Goal: Task Accomplishment & Management: Manage account settings

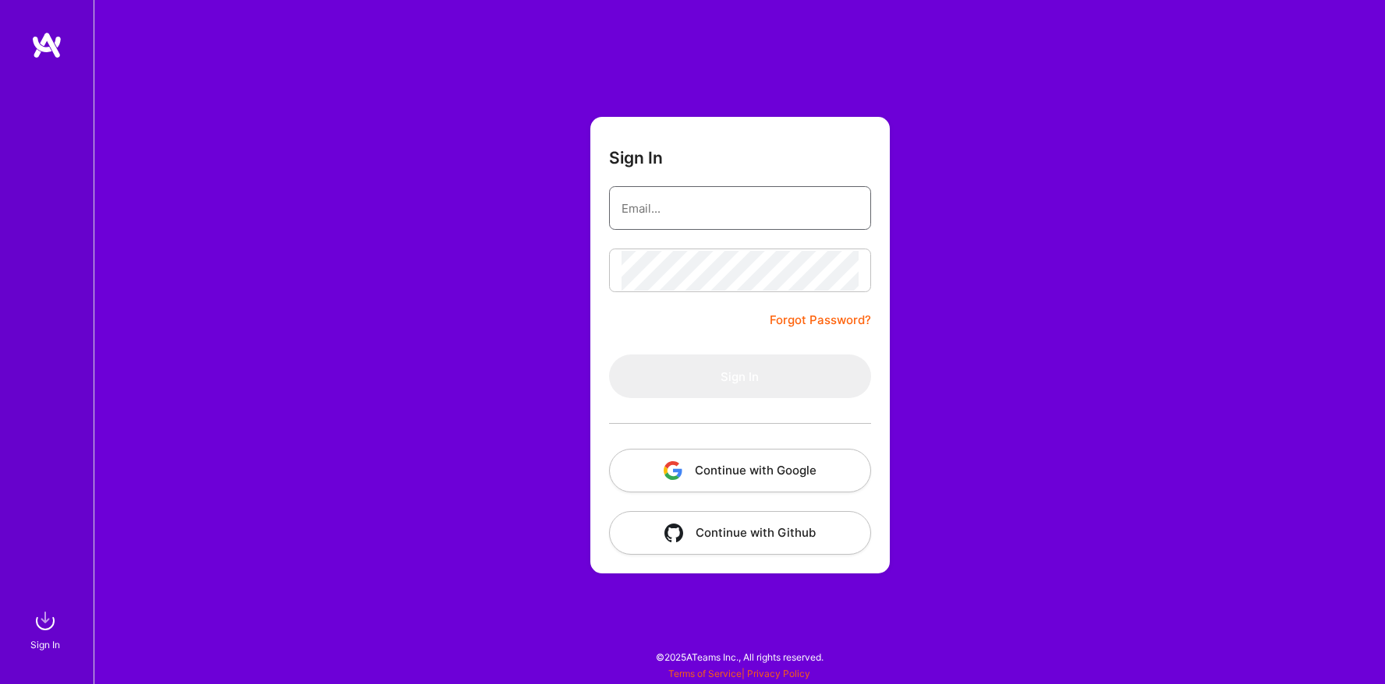
type input "[EMAIL_ADDRESS][DOMAIN_NAME]"
click at [700, 299] on form "Sign In [EMAIL_ADDRESS][DOMAIN_NAME] Forgot Password? Sign In Continue with Goo…" at bounding box center [739, 345] width 299 height 457
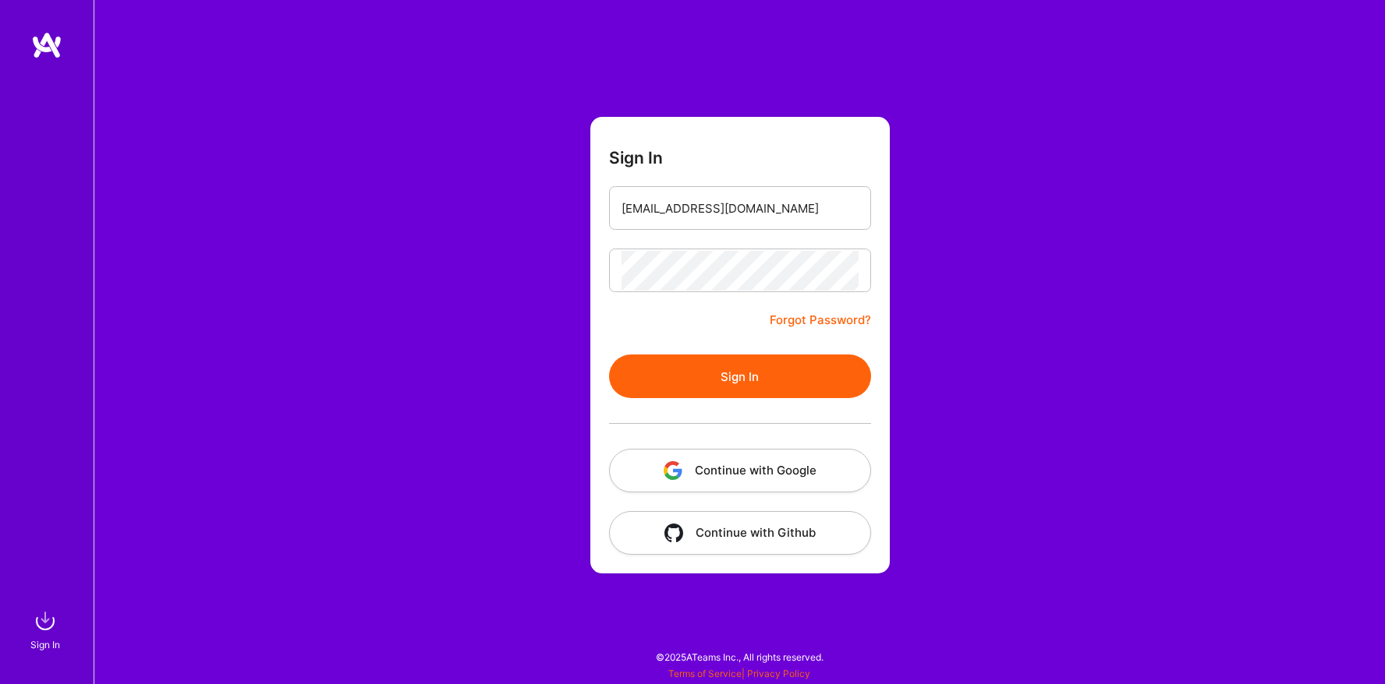
click at [734, 361] on button "Sign In" at bounding box center [740, 377] width 262 height 44
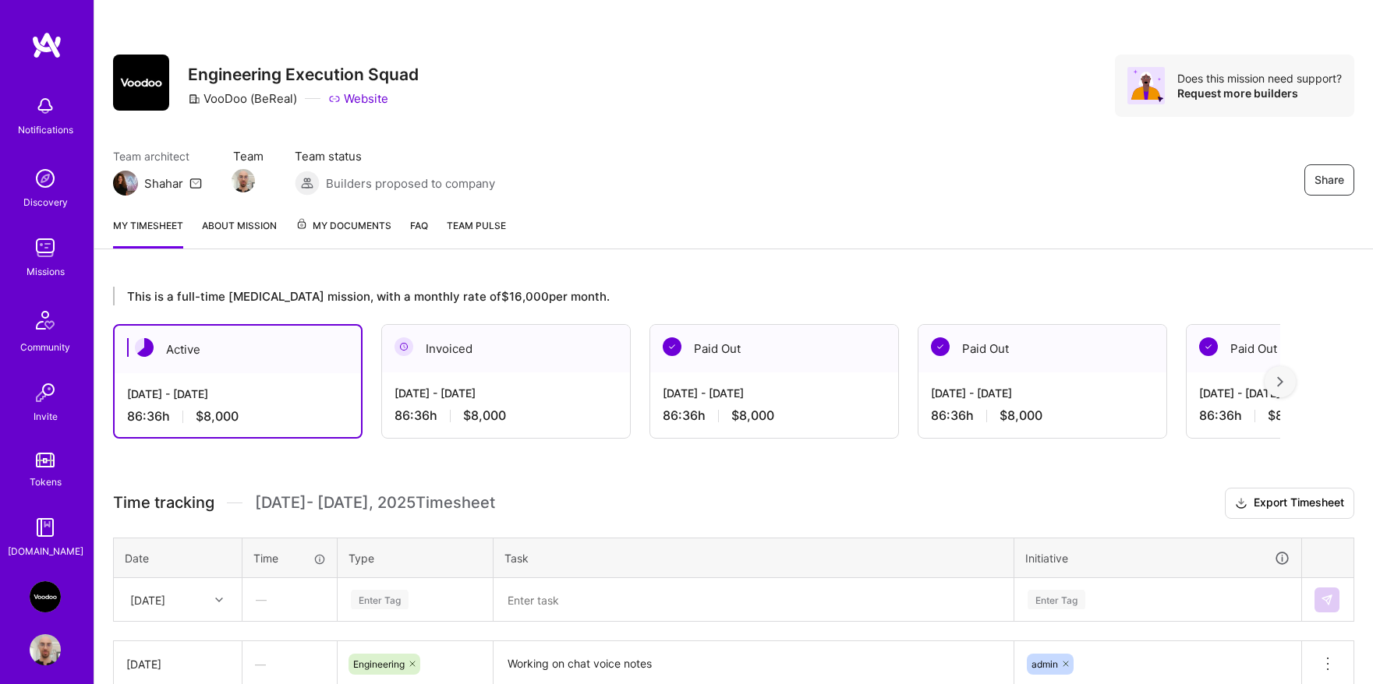
scroll to position [305, 0]
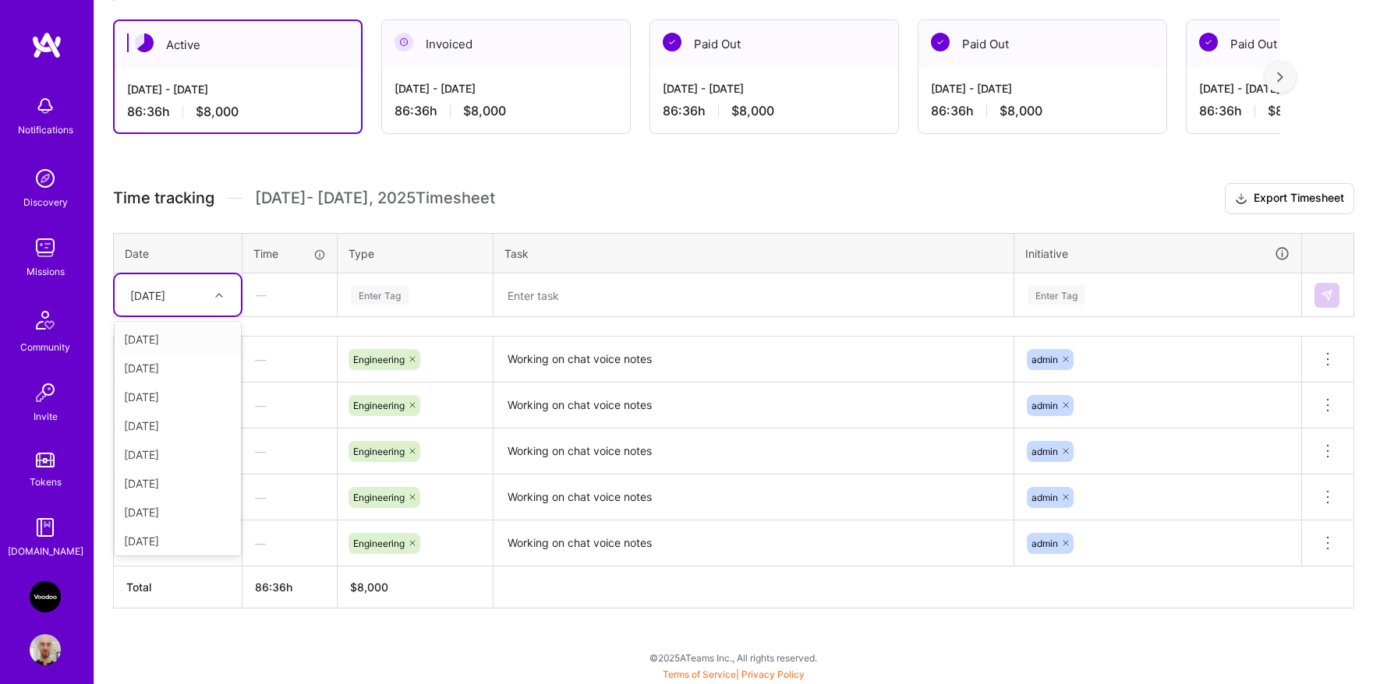
click at [165, 299] on div "[DATE]" at bounding box center [147, 295] width 35 height 16
click at [169, 543] on div "[DATE]" at bounding box center [178, 545] width 126 height 29
click at [402, 292] on div "Enter Tag" at bounding box center [380, 295] width 58 height 24
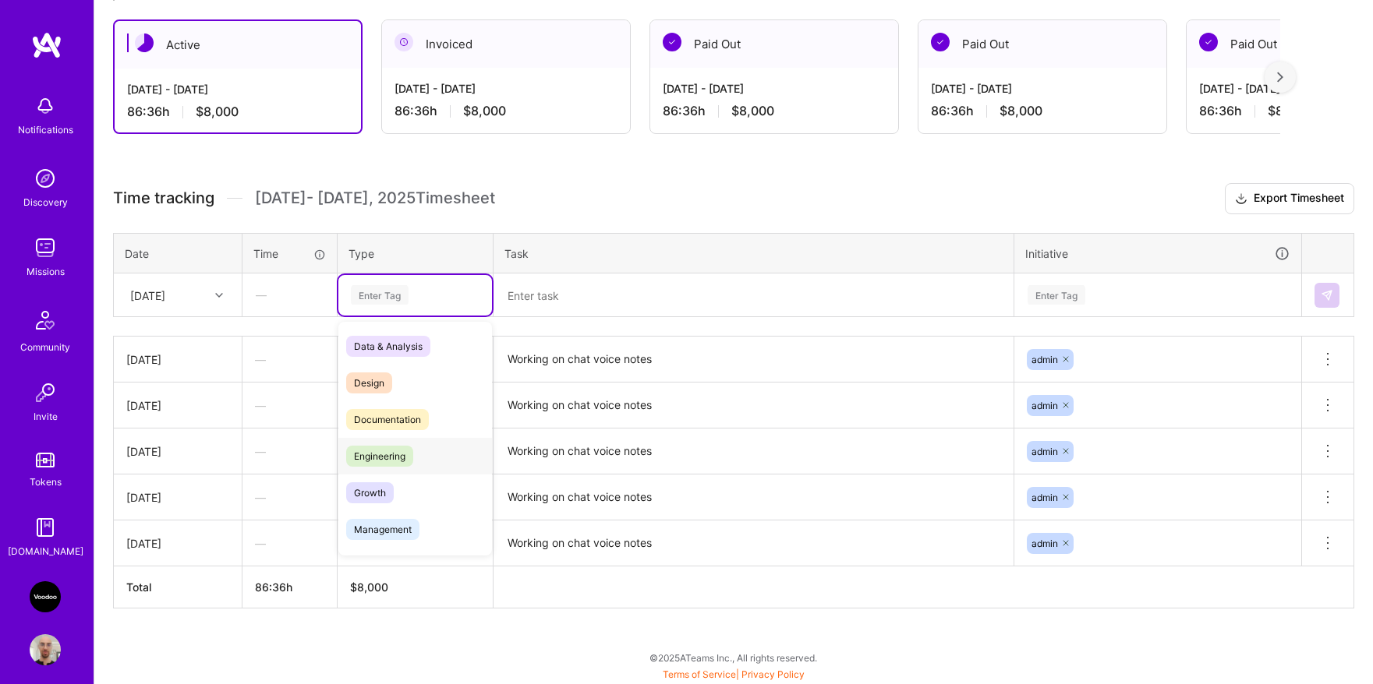
click at [393, 452] on span "Engineering" at bounding box center [379, 456] width 67 height 21
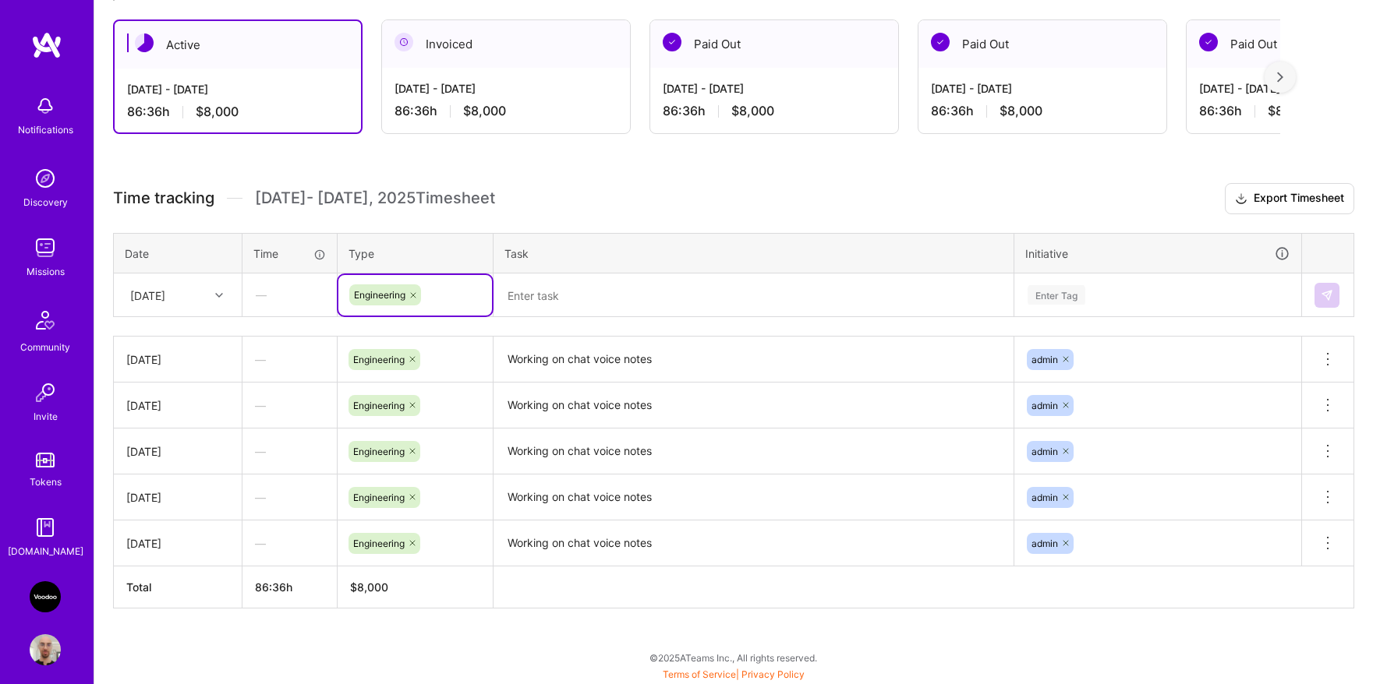
click at [535, 300] on textarea at bounding box center [753, 295] width 517 height 41
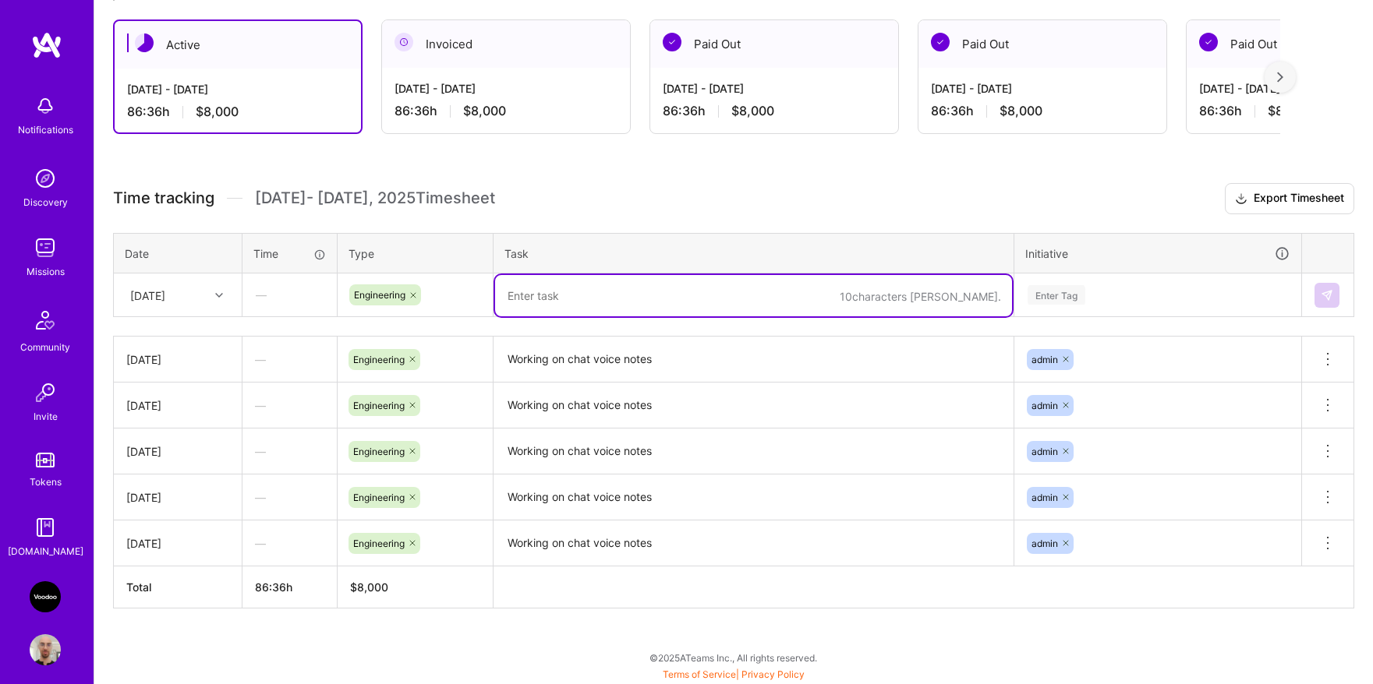
click at [535, 300] on textarea at bounding box center [753, 295] width 517 height 41
type textarea "Working on identify and fix a notification bug"
click at [1049, 294] on div "Enter Tag" at bounding box center [1057, 295] width 58 height 24
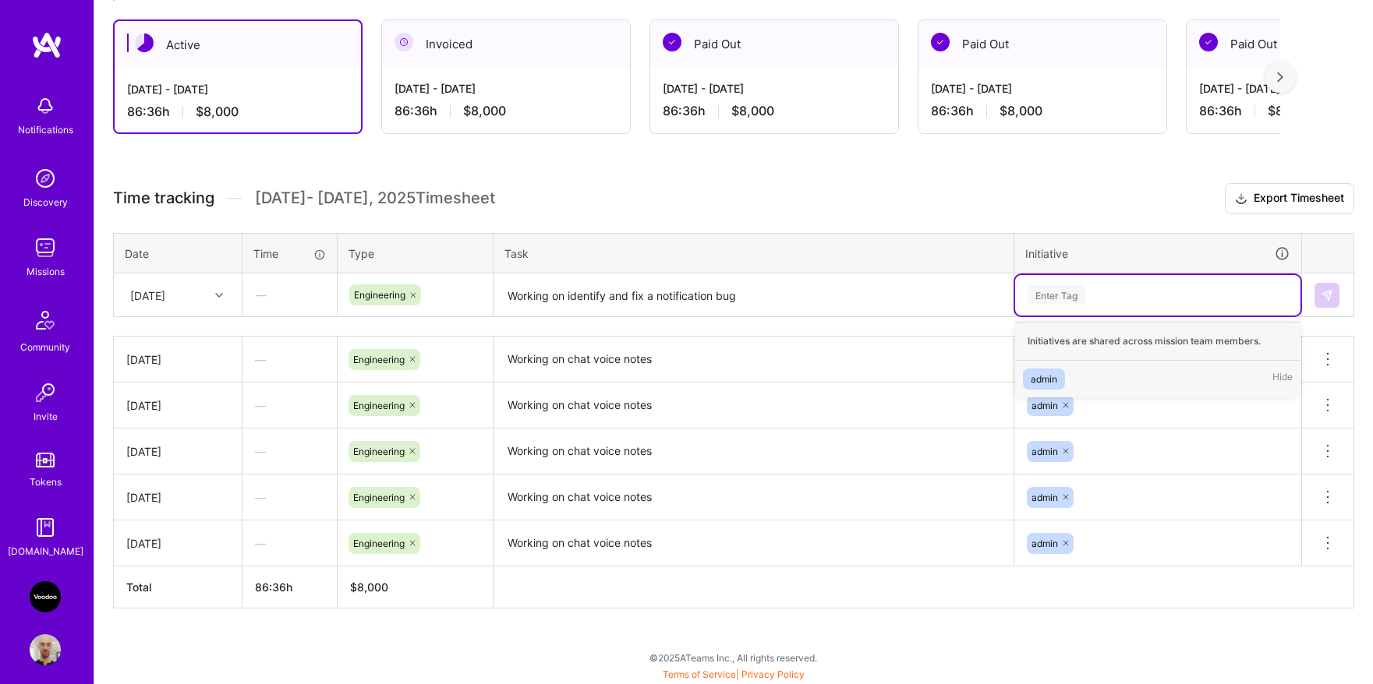
click at [1055, 366] on div "admin Hide" at bounding box center [1157, 379] width 285 height 37
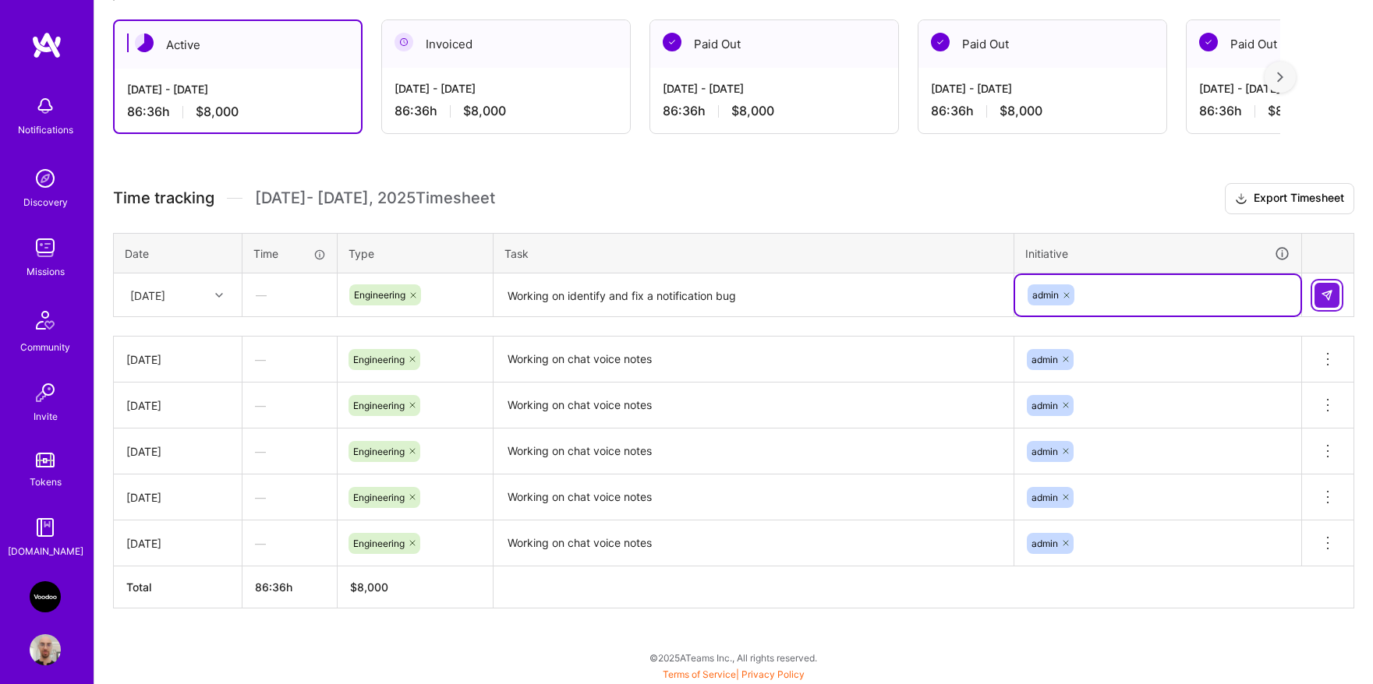
click at [1320, 295] on button at bounding box center [1326, 295] width 25 height 25
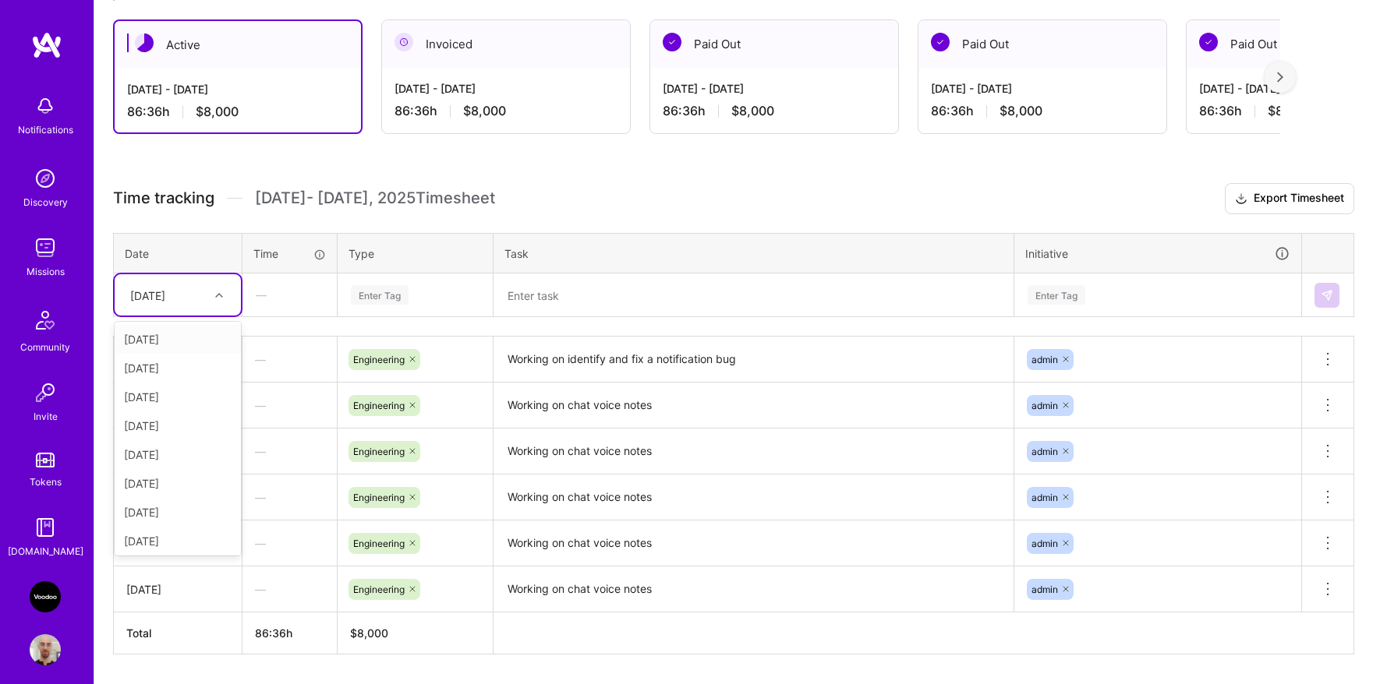
click at [226, 296] on div at bounding box center [221, 295] width 24 height 20
click at [168, 542] on div "[DATE]" at bounding box center [178, 538] width 126 height 29
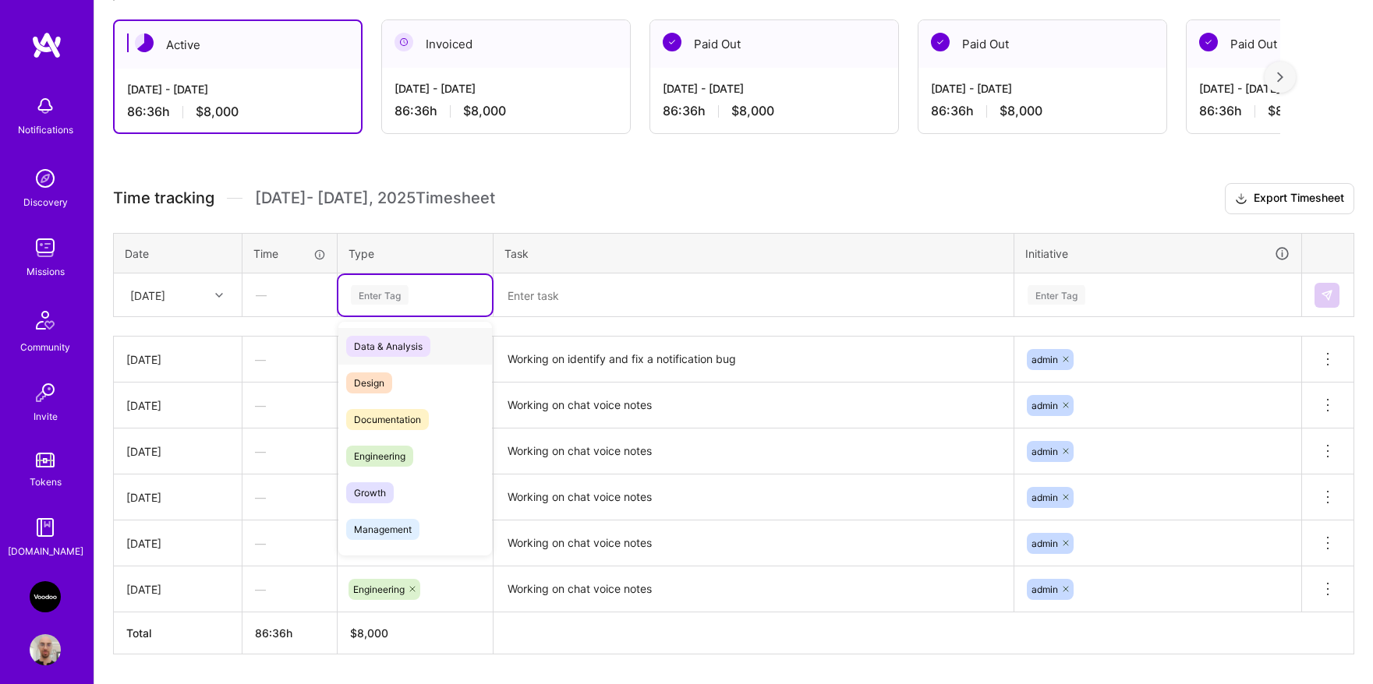
click at [419, 290] on div "Enter Tag" at bounding box center [415, 294] width 132 height 19
drag, startPoint x: 396, startPoint y: 447, endPoint x: 407, endPoint y: 438, distance: 14.4
click at [397, 447] on span "Engineering" at bounding box center [379, 456] width 67 height 21
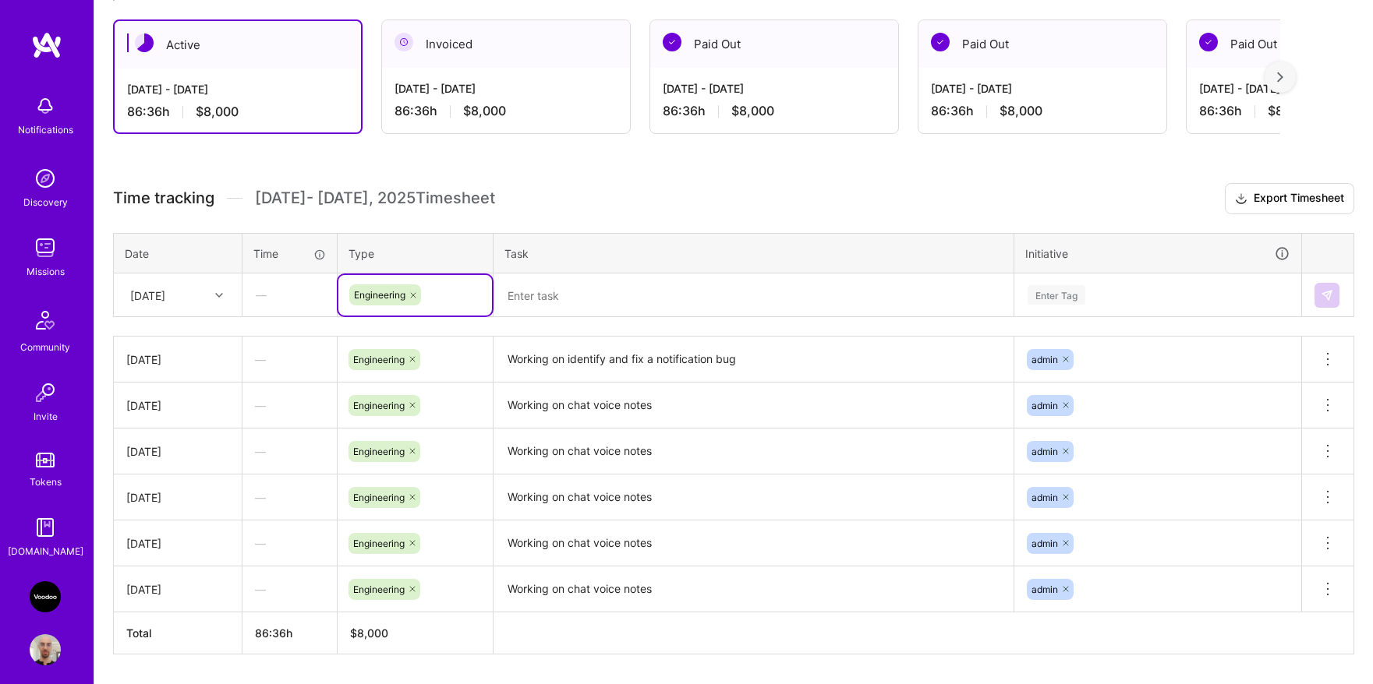
click at [614, 286] on textarea at bounding box center [753, 295] width 517 height 41
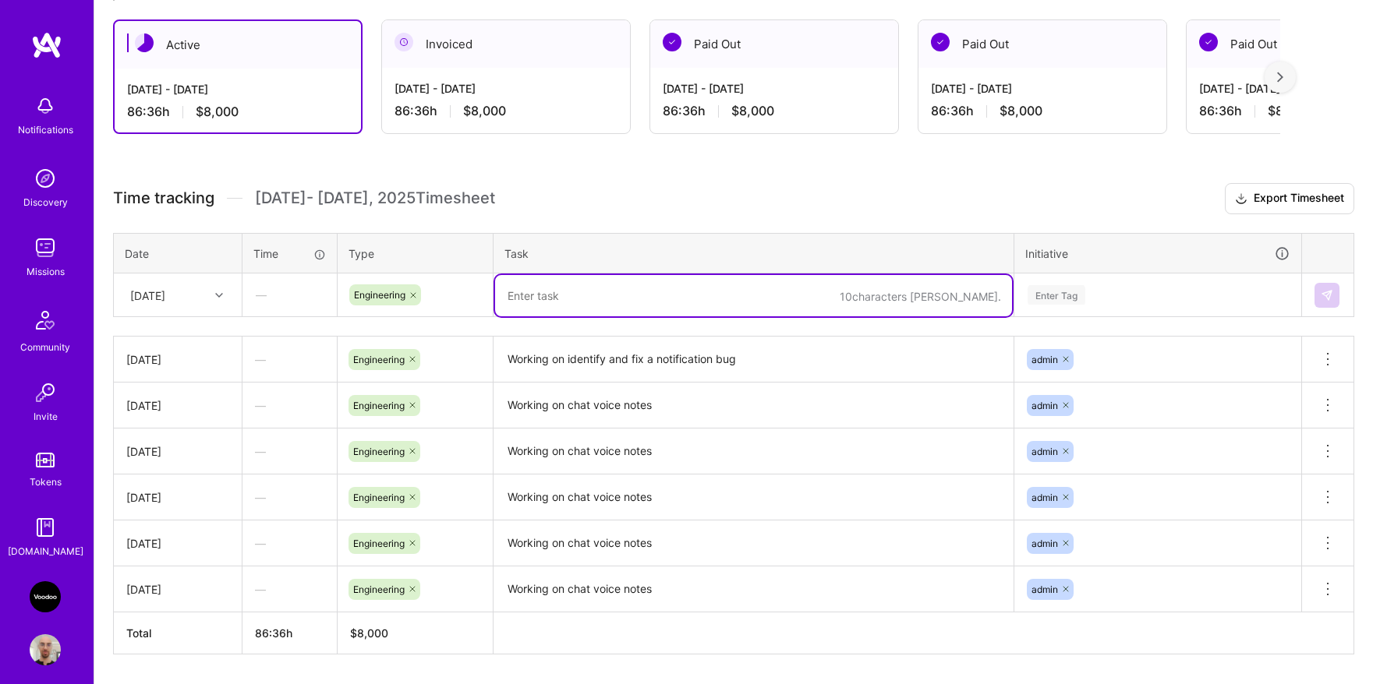
paste textarea "Working on identify and fix a notification bug"
type textarea "Working on identify and fix a notification bug"
click at [1112, 293] on div "Enter Tag" at bounding box center [1158, 294] width 264 height 19
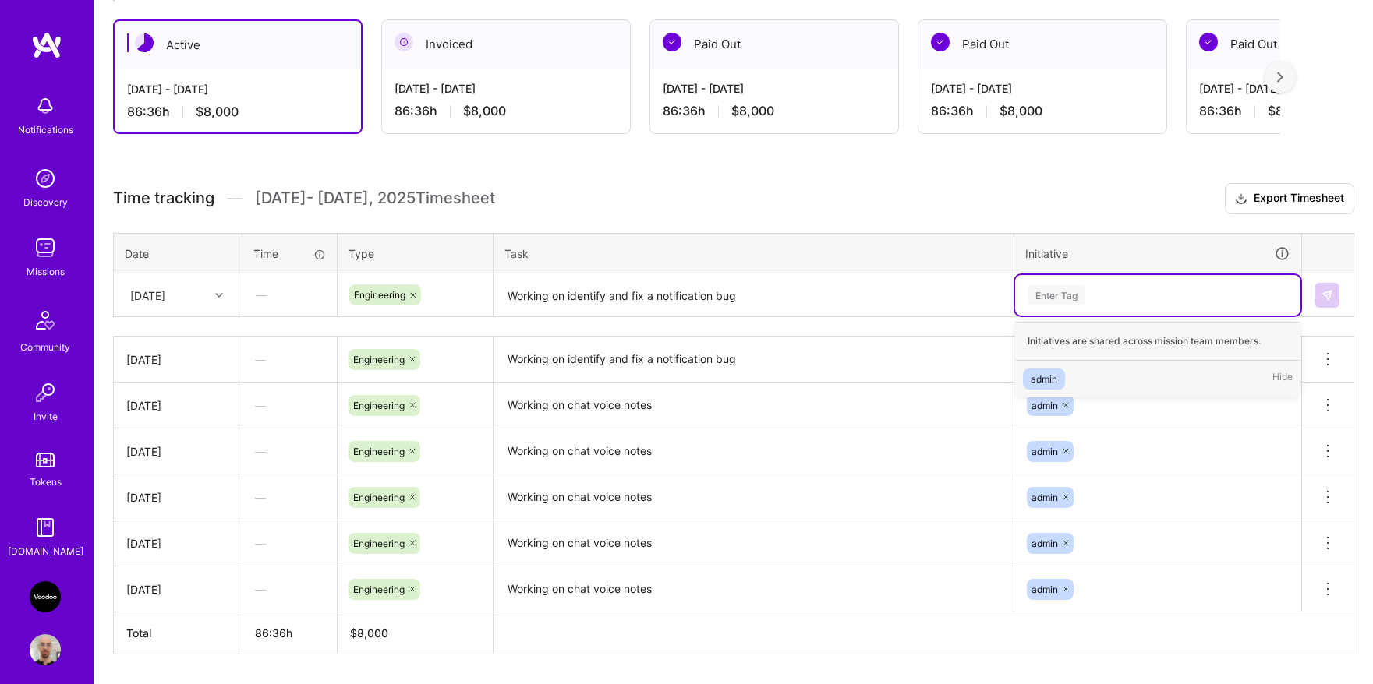
click at [1080, 368] on div "admin Hide" at bounding box center [1157, 379] width 285 height 37
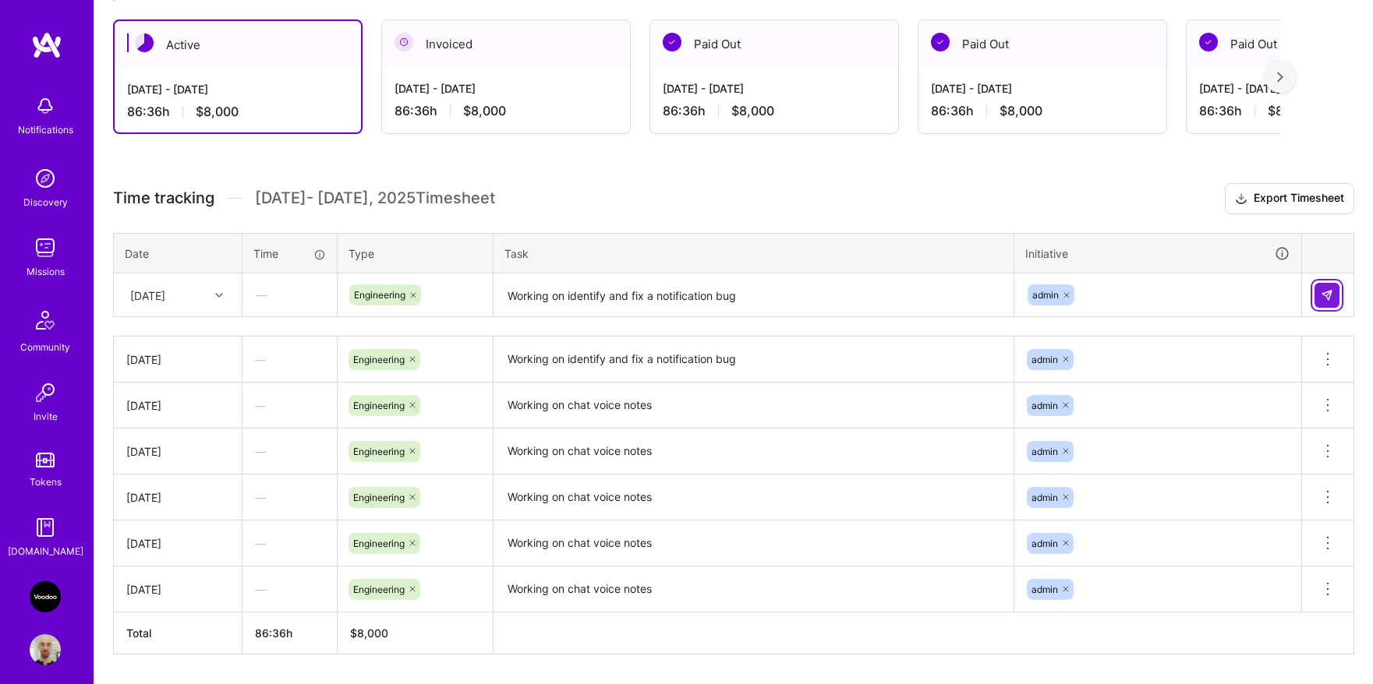
click at [1324, 299] on img at bounding box center [1327, 295] width 12 height 12
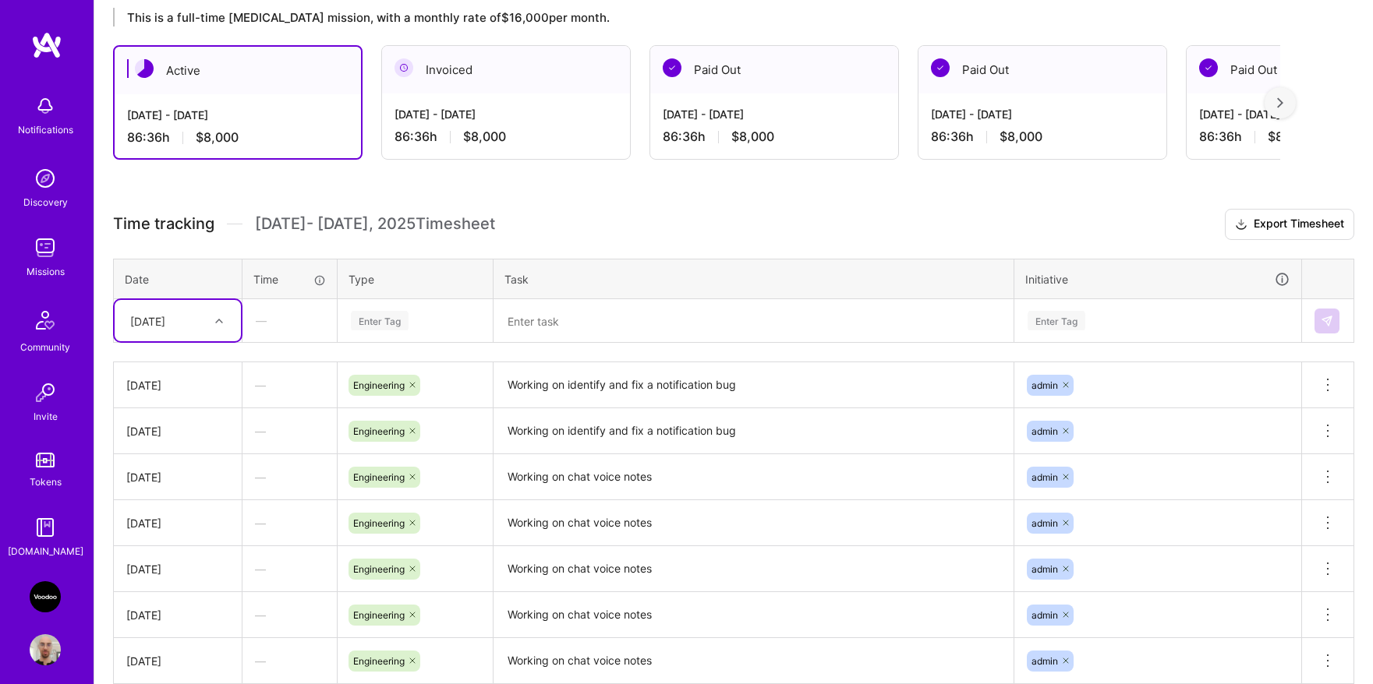
scroll to position [366, 0]
